Goal: Transaction & Acquisition: Purchase product/service

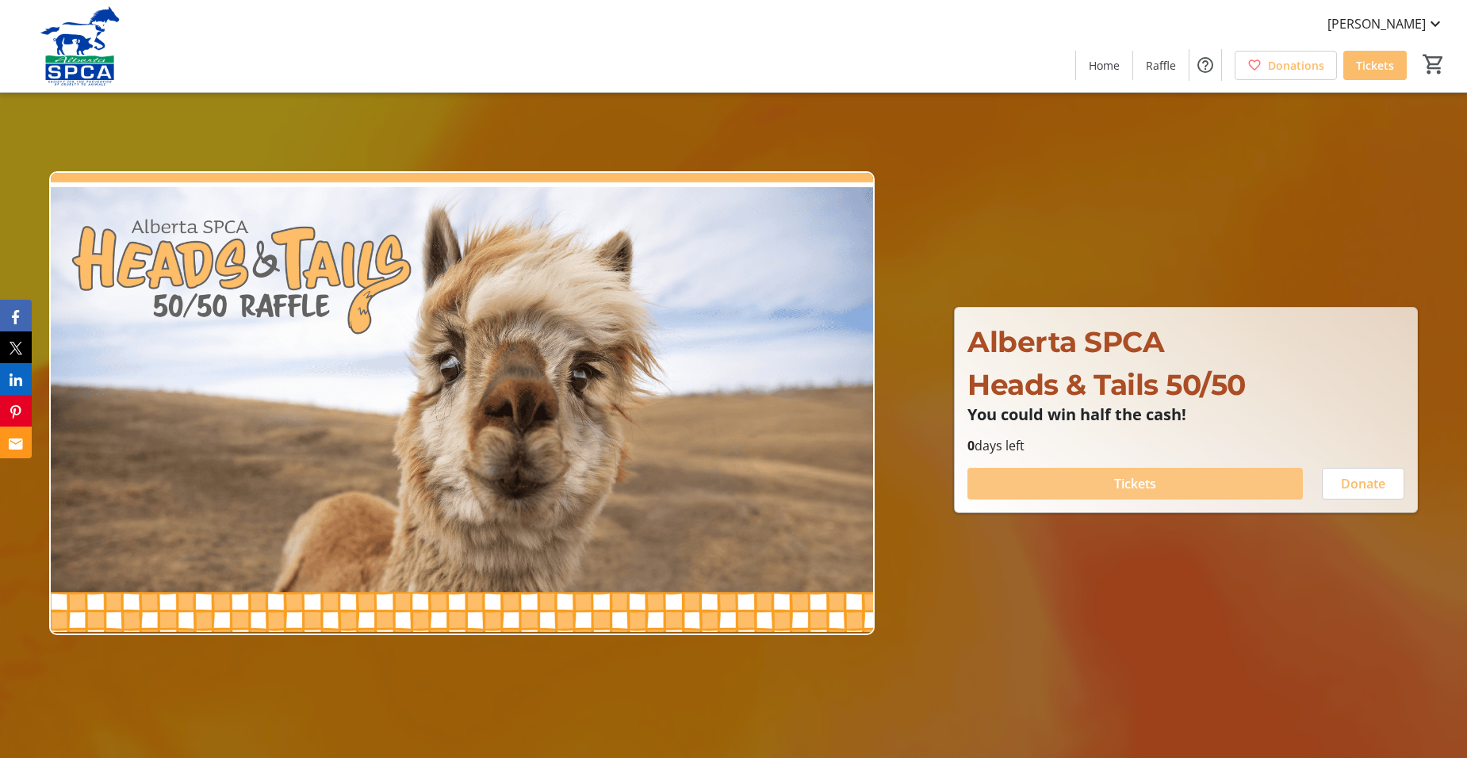
click at [1154, 486] on span "Tickets" at bounding box center [1135, 483] width 42 height 19
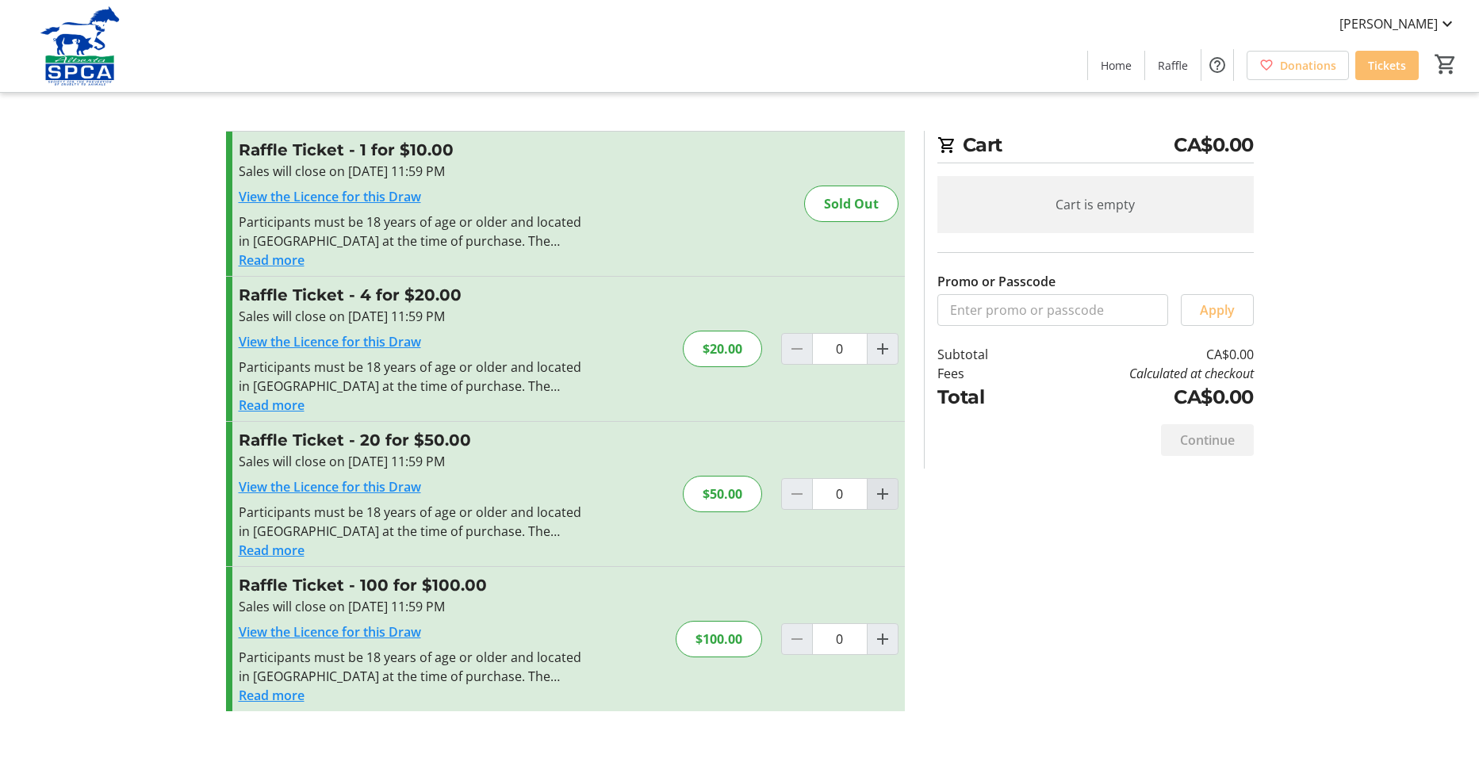
click at [879, 490] on mat-icon "Increment by one" at bounding box center [882, 494] width 19 height 19
type input "1"
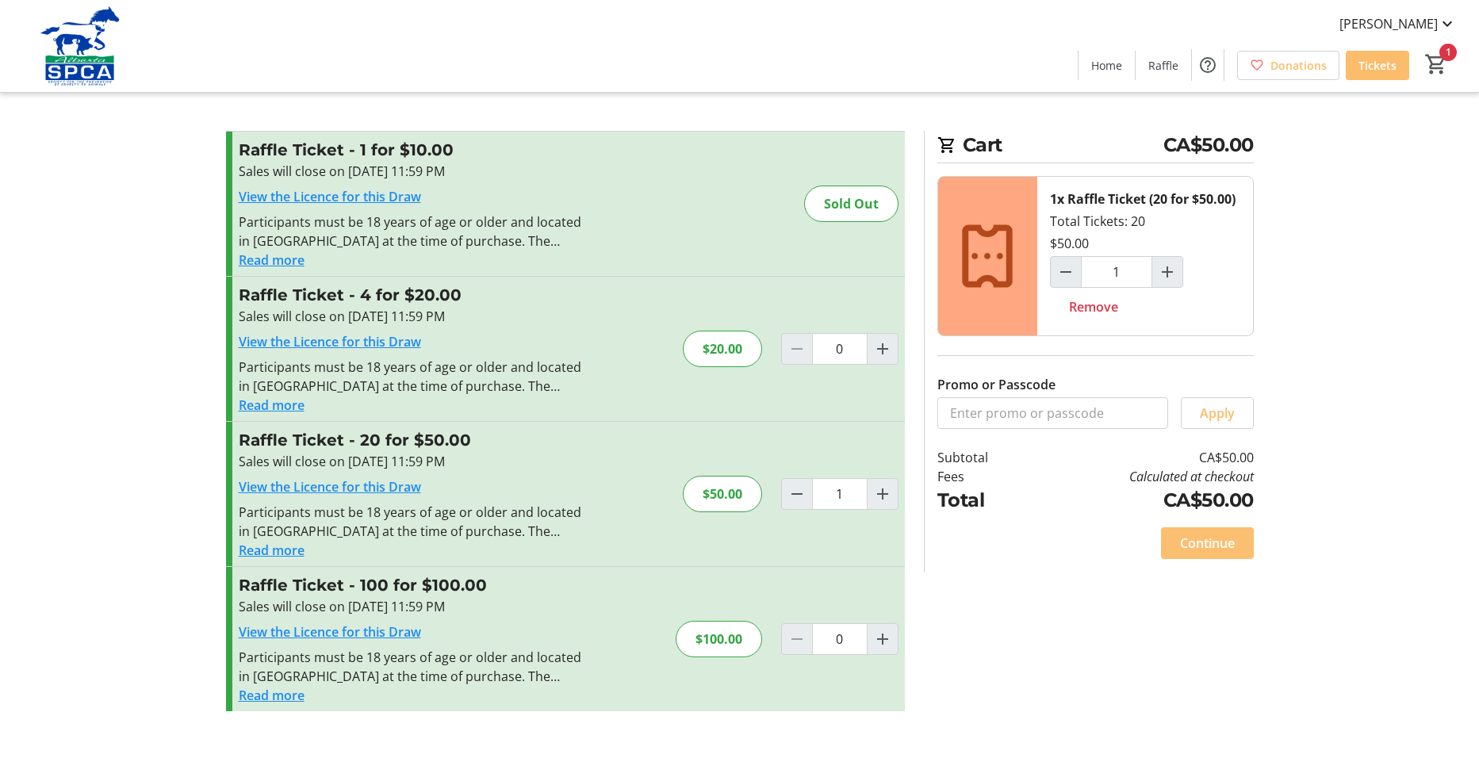
click at [1208, 550] on span "Continue" at bounding box center [1207, 543] width 55 height 19
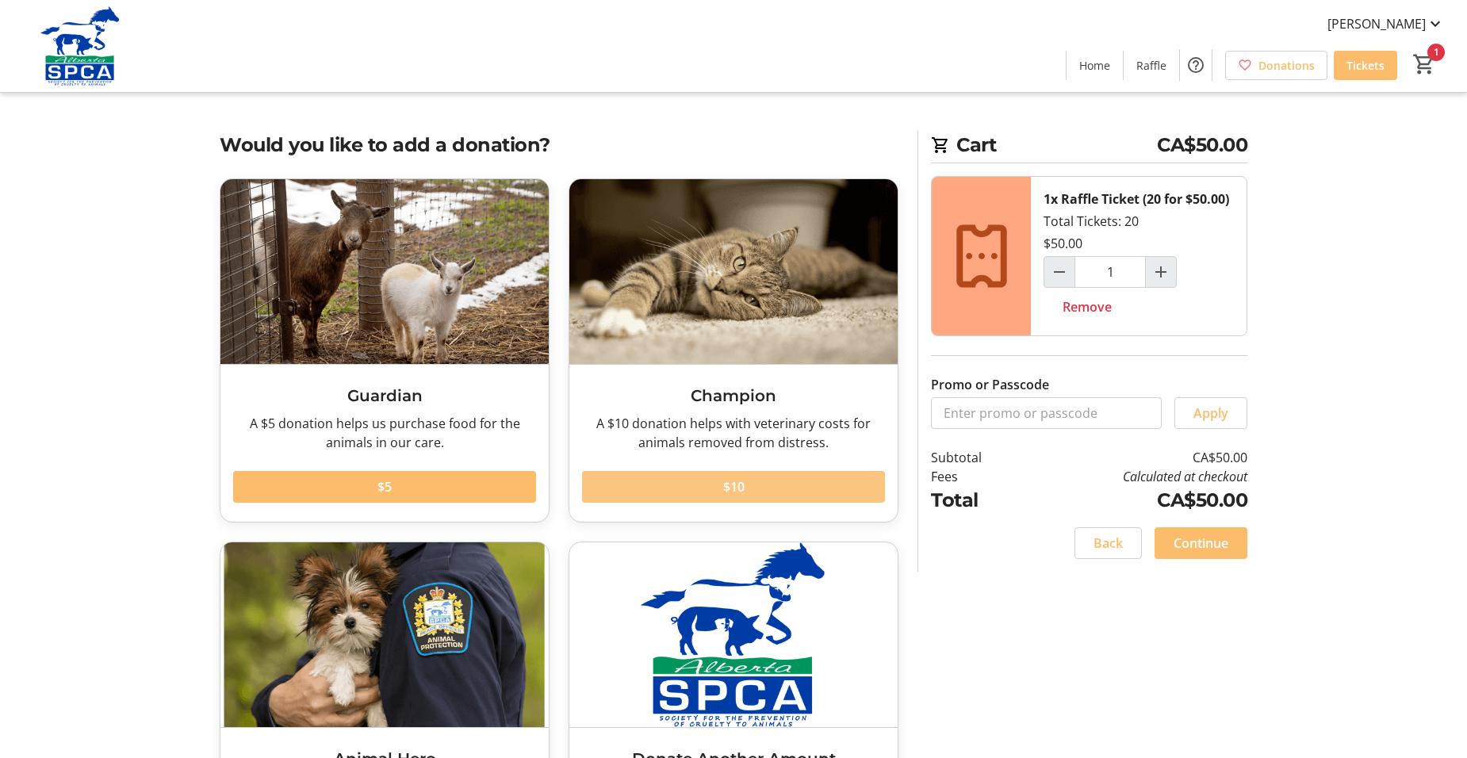
click at [646, 490] on span at bounding box center [733, 487] width 303 height 38
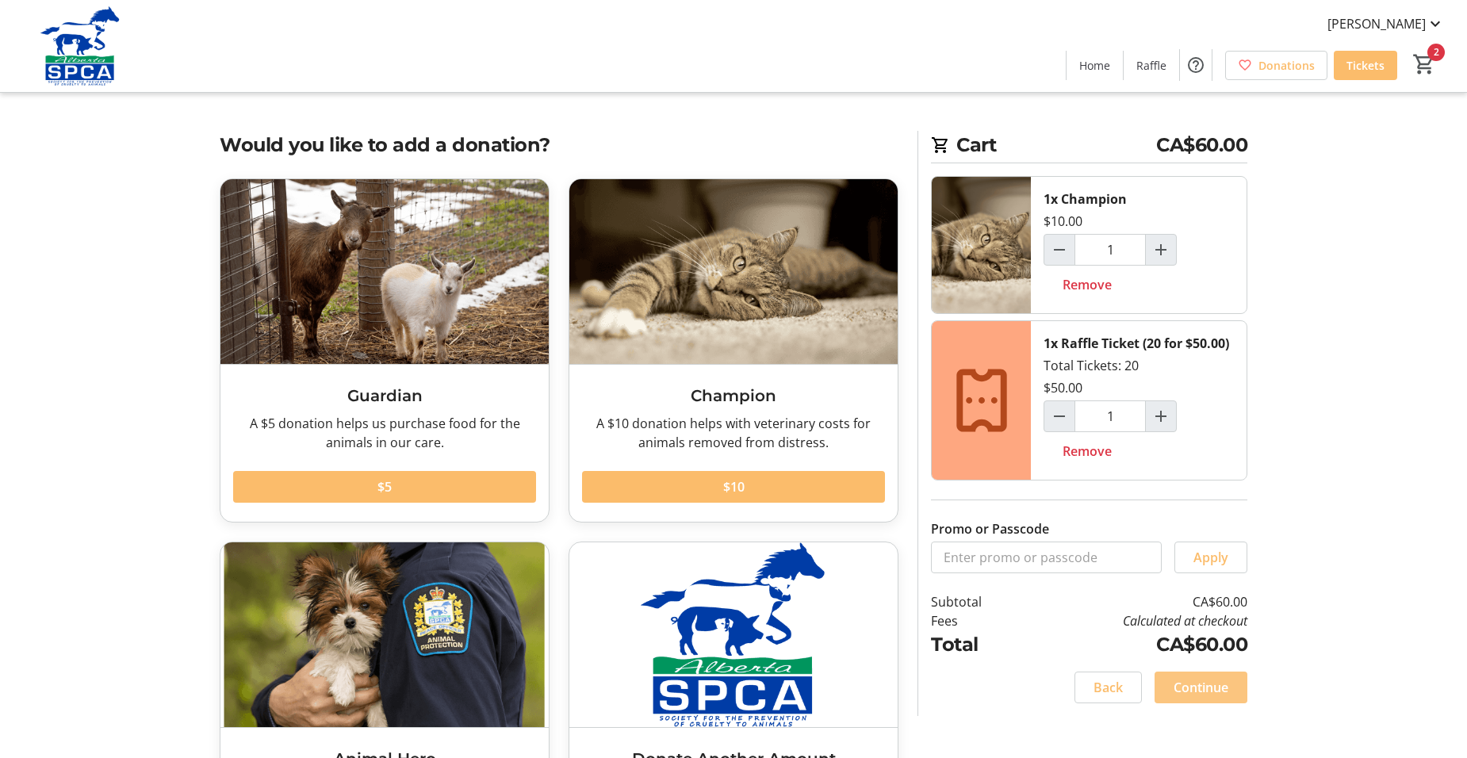
click at [1220, 691] on span "Continue" at bounding box center [1201, 687] width 55 height 19
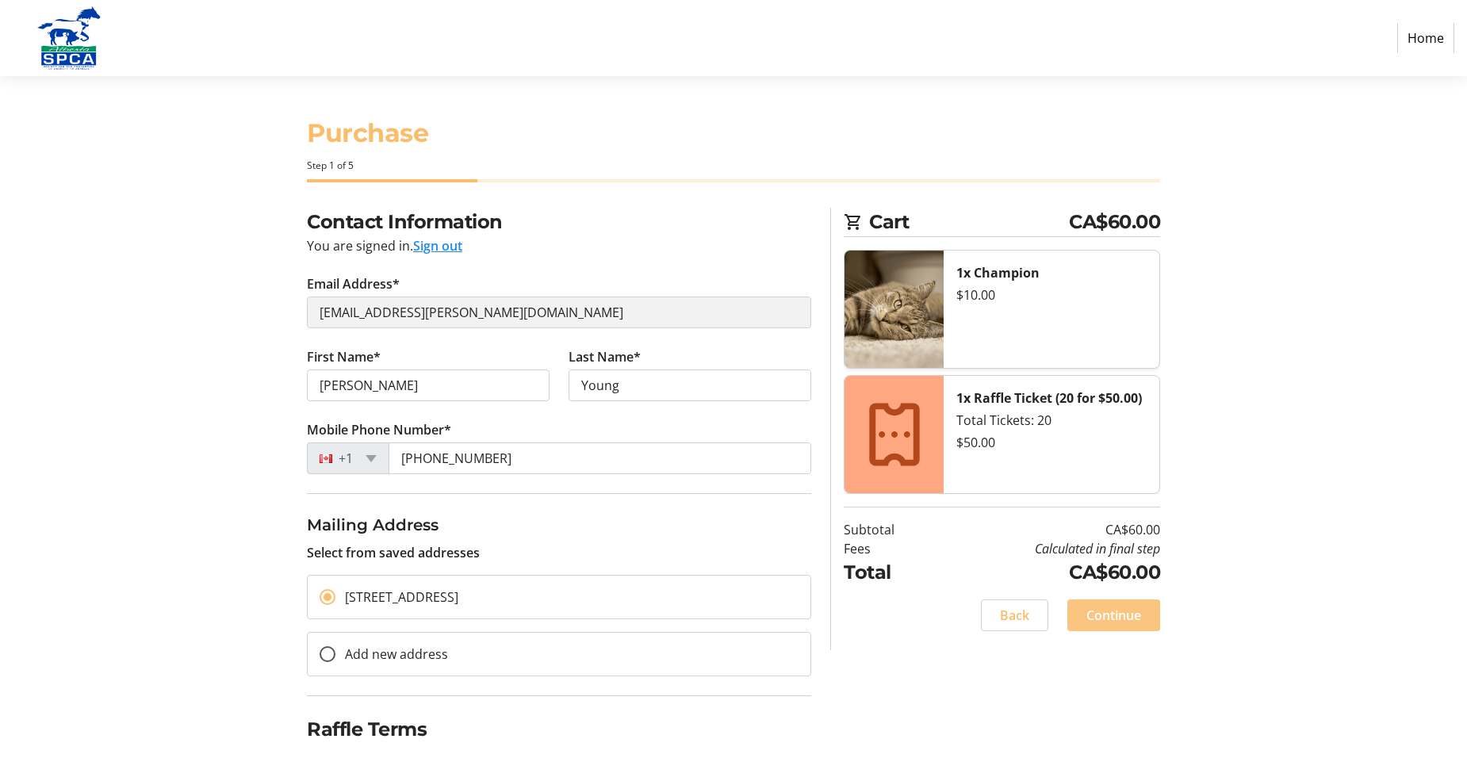
click at [1141, 613] on span at bounding box center [1113, 615] width 93 height 38
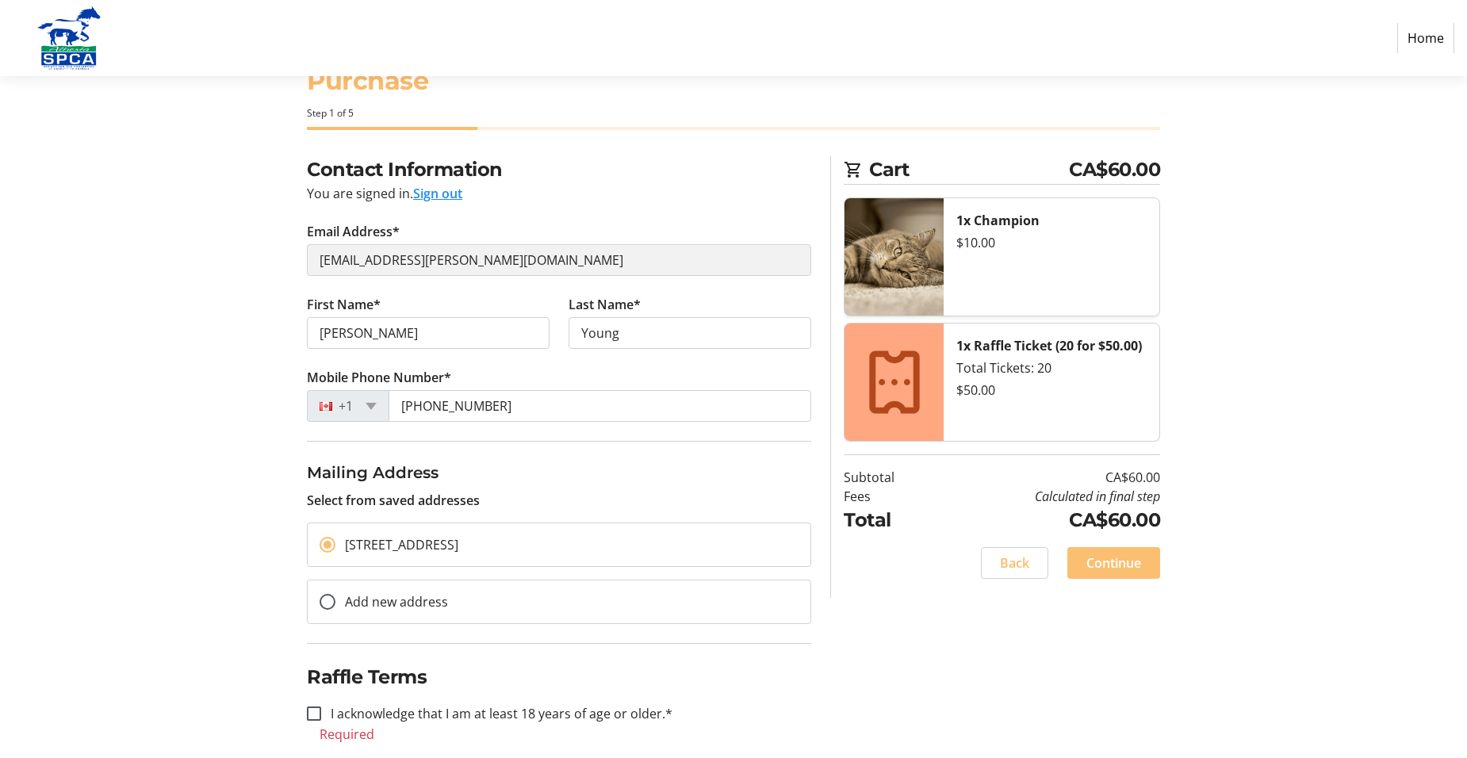
scroll to position [56, 0]
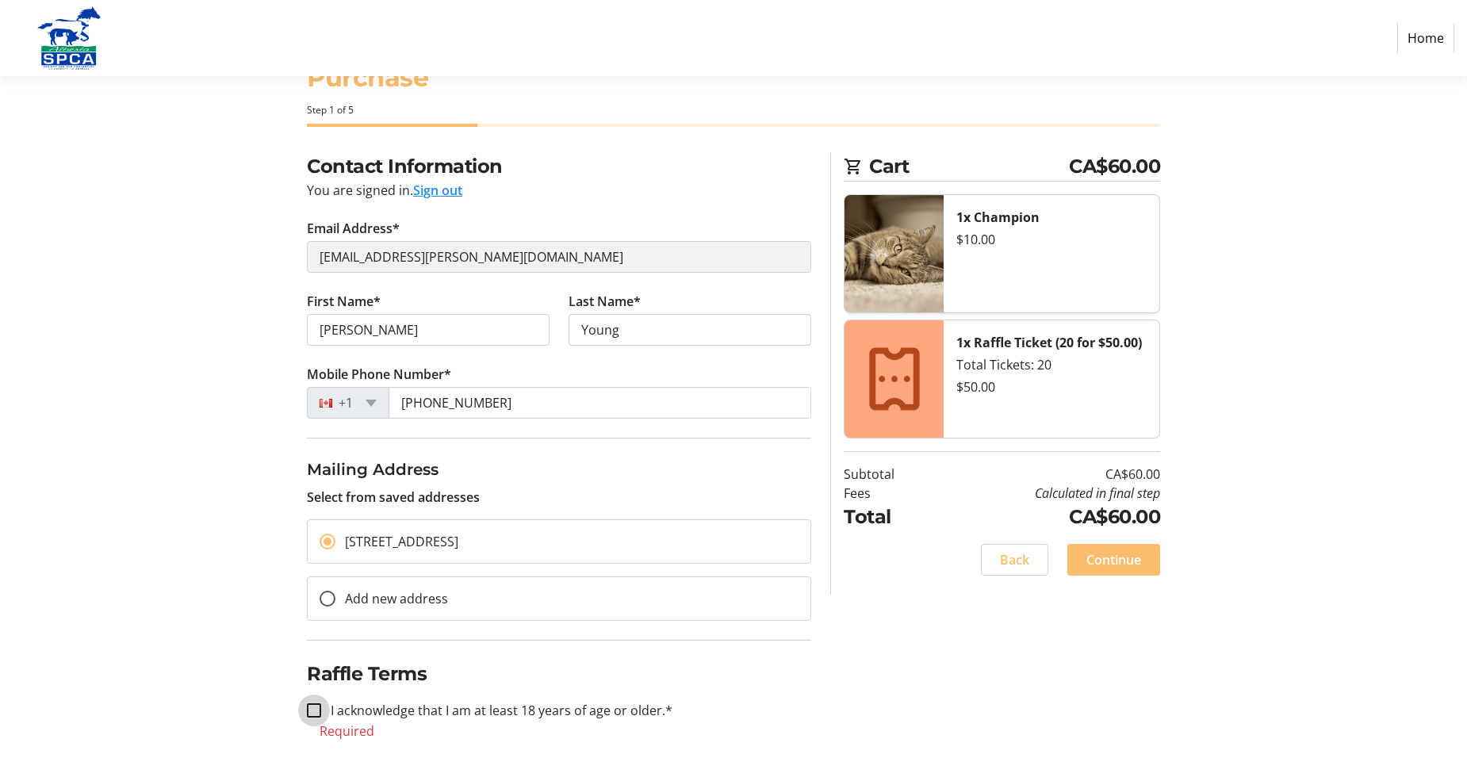
click at [314, 710] on input "I acknowledge that I am at least 18 years of age or older.*" at bounding box center [314, 710] width 14 height 14
checkbox input "true"
click at [1124, 560] on span "Continue" at bounding box center [1113, 559] width 55 height 19
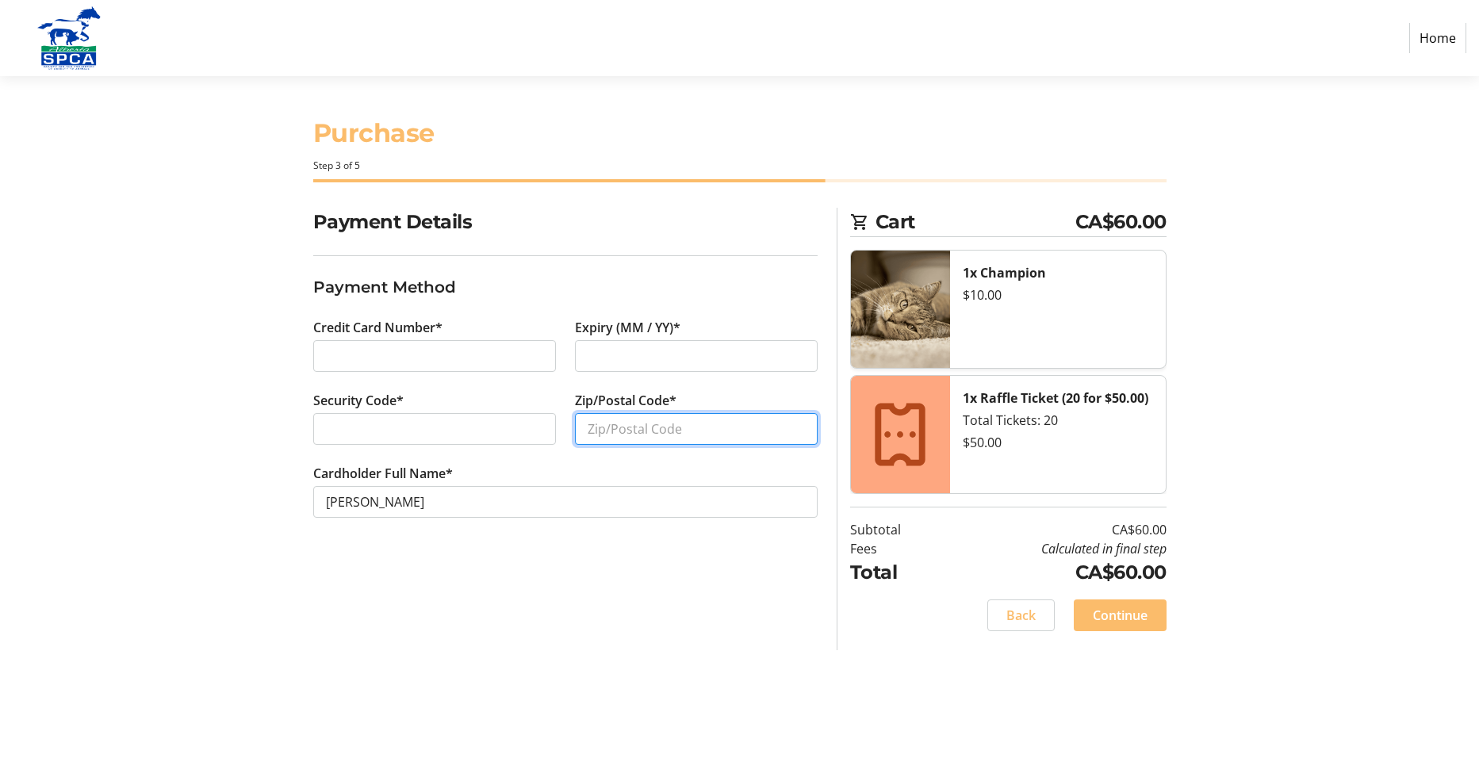
drag, startPoint x: 583, startPoint y: 428, endPoint x: 630, endPoint y: 440, distance: 48.3
click at [584, 428] on input "Zip/Postal Code*" at bounding box center [696, 429] width 243 height 32
type input "T2J 2Z6"
drag, startPoint x: 1117, startPoint y: 614, endPoint x: 1168, endPoint y: 620, distance: 51.9
click at [1117, 614] on span "Continue" at bounding box center [1120, 615] width 55 height 19
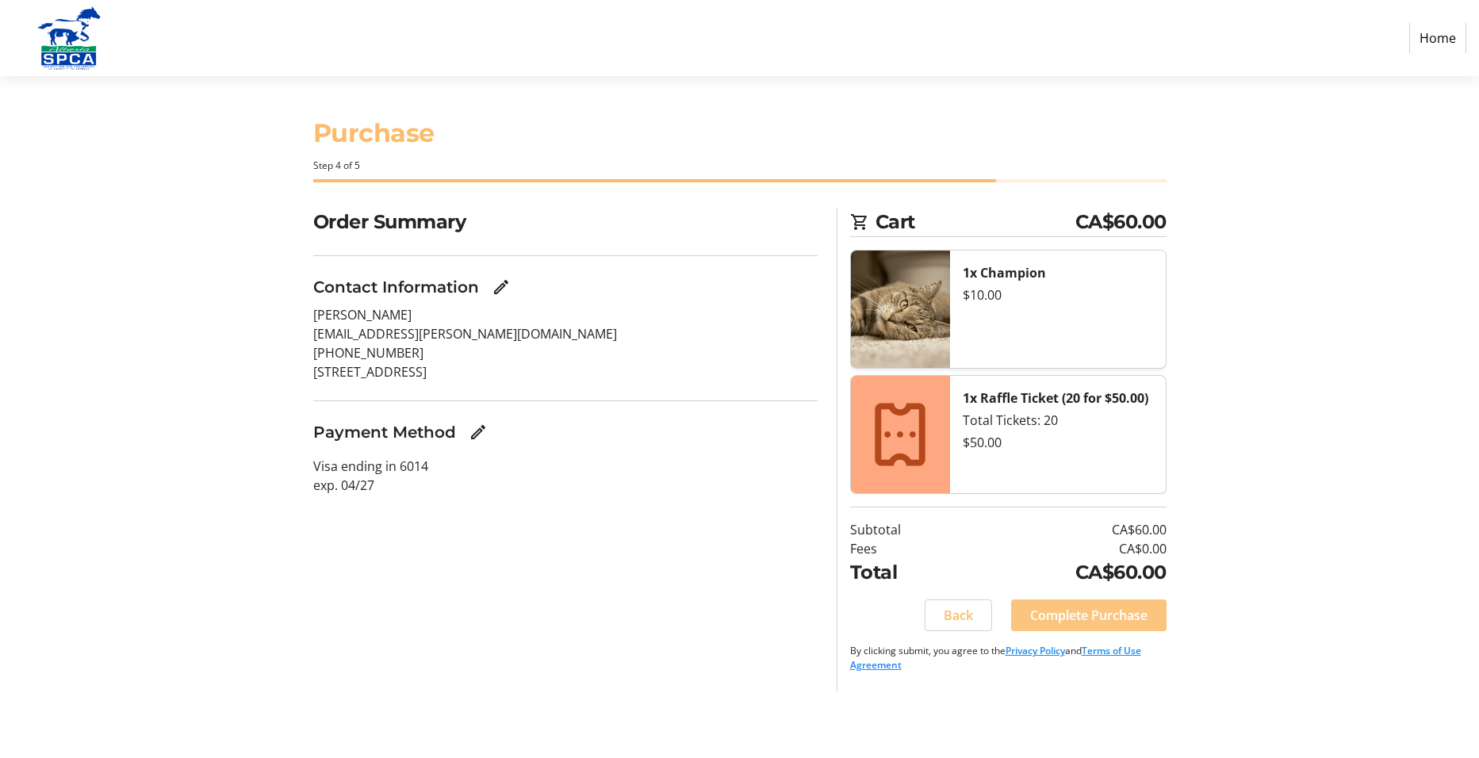
click at [1103, 613] on span "Complete Purchase" at bounding box center [1088, 615] width 117 height 19
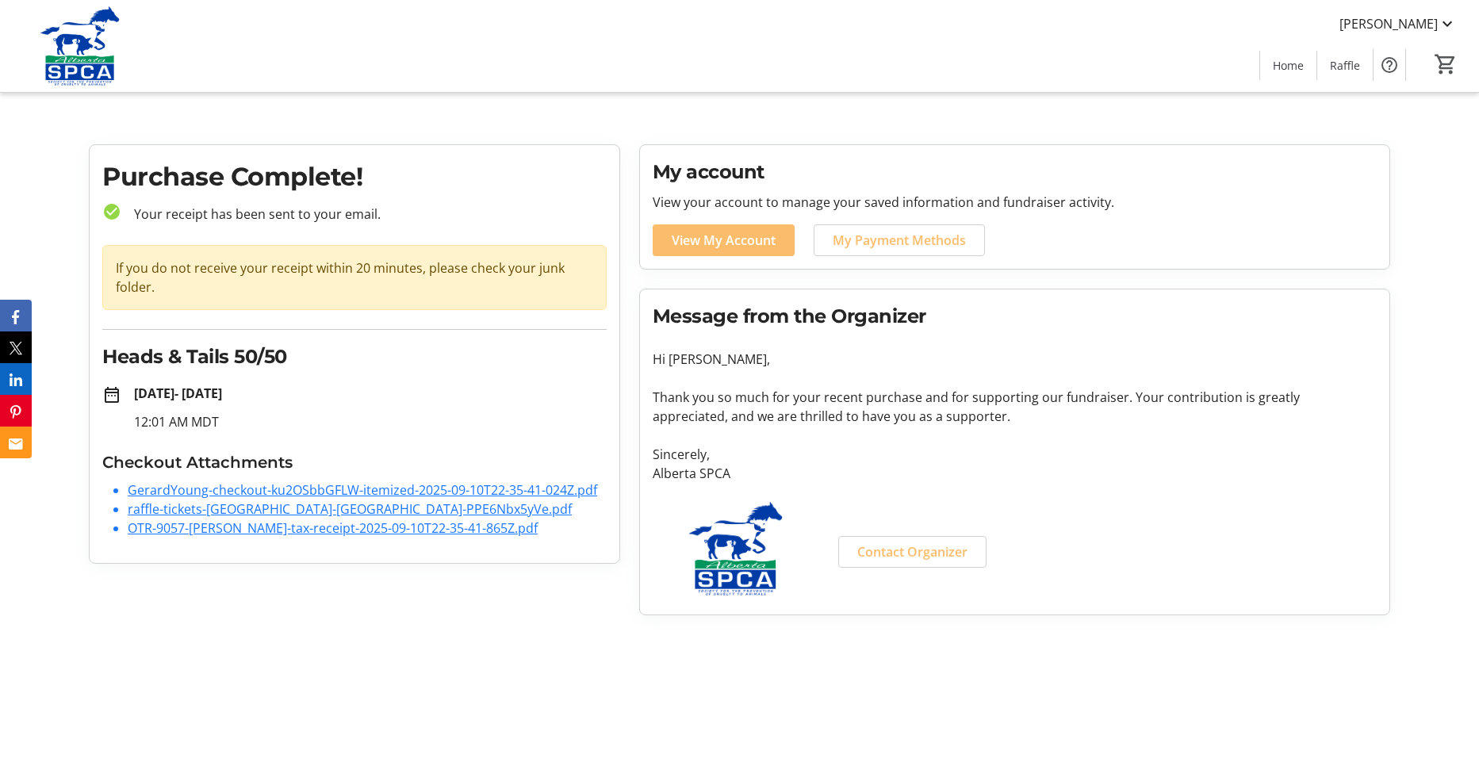
click at [220, 514] on link "raffle-tickets-alberta-spca-PPE6Nbx5yVe.pdf" at bounding box center [350, 508] width 444 height 17
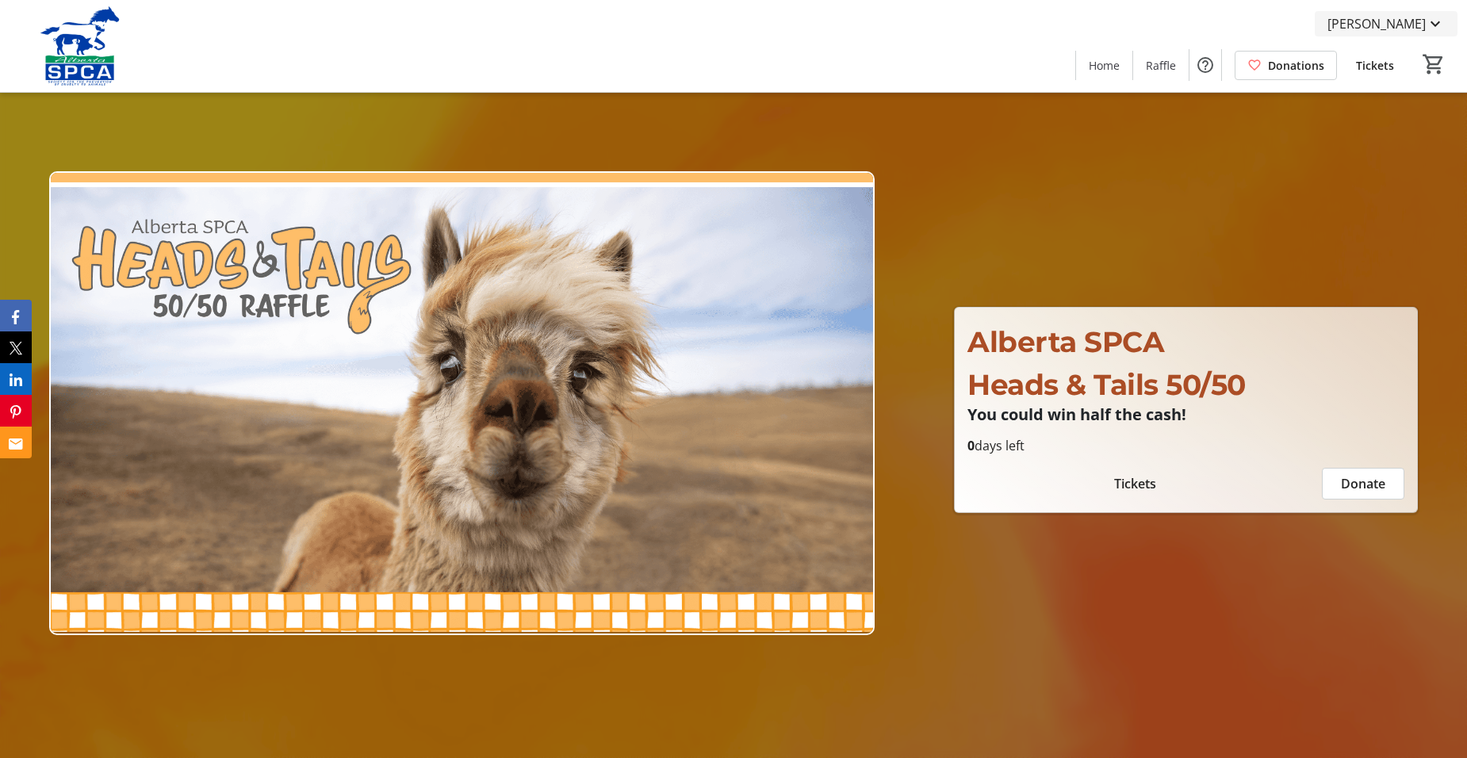
click at [1435, 23] on mat-icon at bounding box center [1435, 23] width 19 height 19
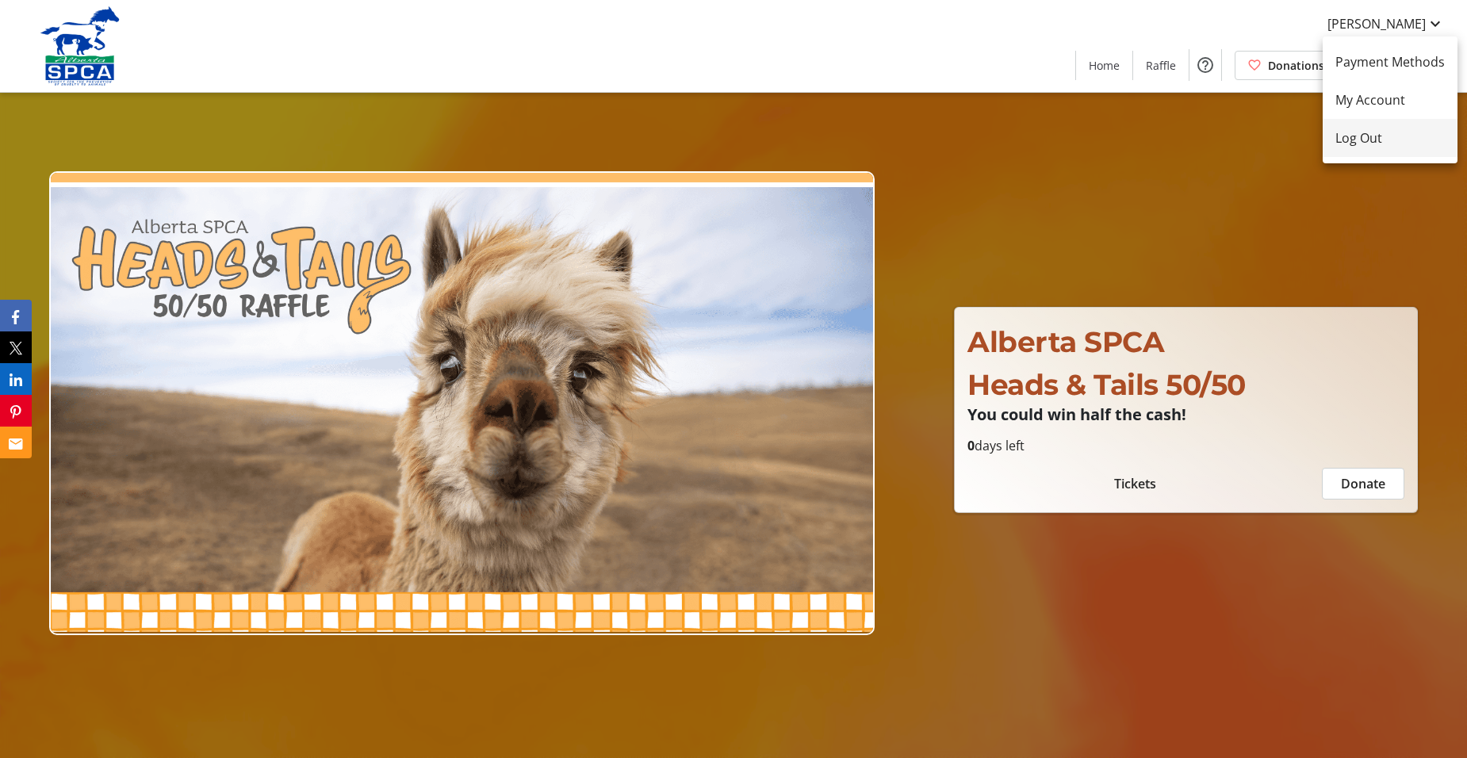
click at [1370, 144] on span "Log Out" at bounding box center [1389, 137] width 109 height 19
